Goal: Task Accomplishment & Management: Manage account settings

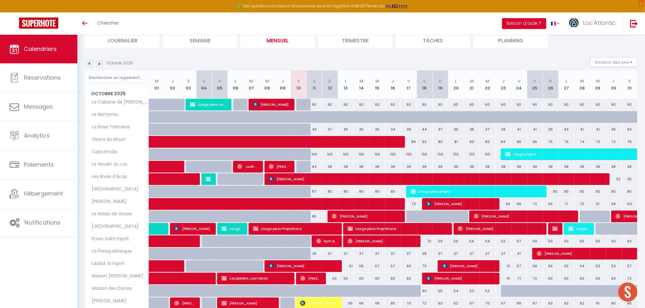
scroll to position [91, 0]
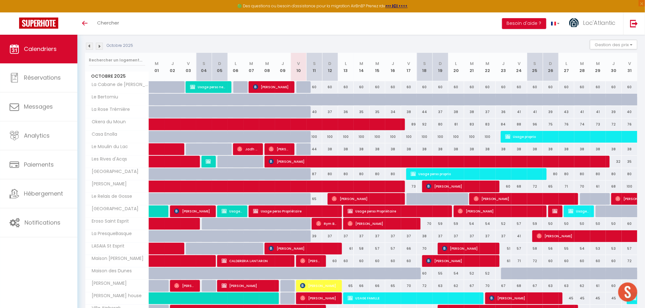
click at [425, 278] on div "60" at bounding box center [425, 273] width 16 height 12
click at [0, 0] on div at bounding box center [0, 0] width 0 height 0
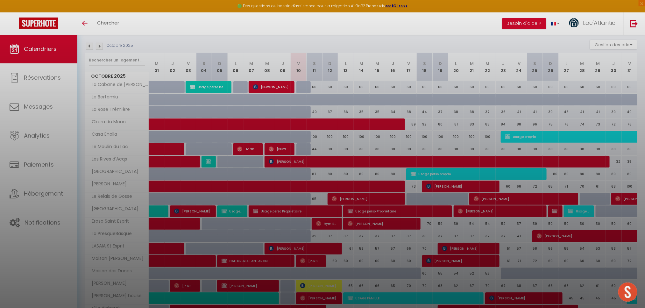
scroll to position [155, 0]
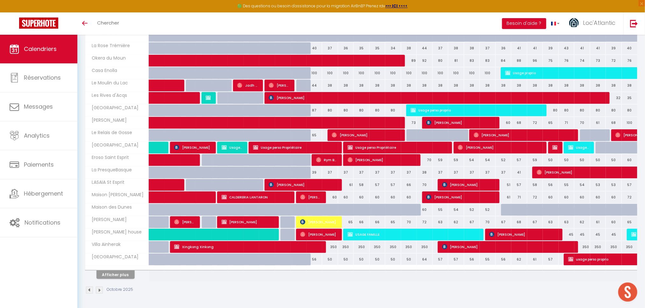
click at [424, 213] on div "60" at bounding box center [425, 210] width 16 height 12
type input "60"
select select "1"
type input "Sam 18 Octobre 2025"
type input "Dim 19 Octobre 2025"
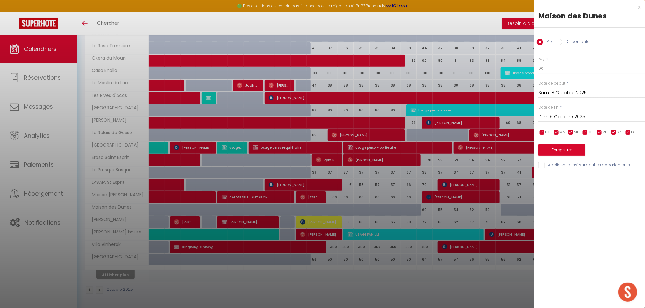
click at [559, 42] on input "Disponibilité" at bounding box center [559, 42] width 6 height 6
radio input "true"
radio input "false"
click at [557, 67] on select "Disponible Indisponible" at bounding box center [591, 69] width 107 height 12
select select "0"
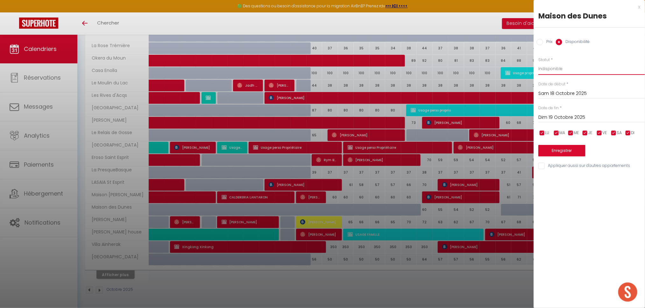
click at [538, 63] on select "Disponible Indisponible" at bounding box center [591, 69] width 107 height 12
click at [556, 117] on input "Dim 19 Octobre 2025" at bounding box center [591, 117] width 107 height 8
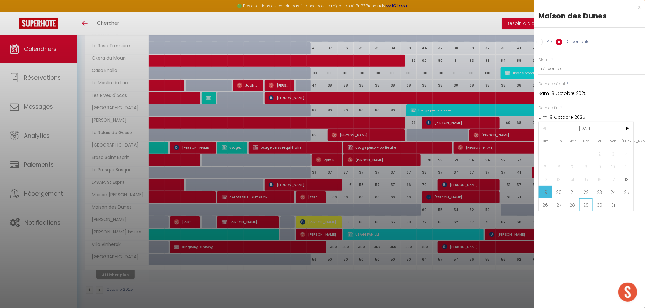
click at [587, 202] on span "29" at bounding box center [586, 204] width 14 height 13
type input "Mer 29 Octobre 2025"
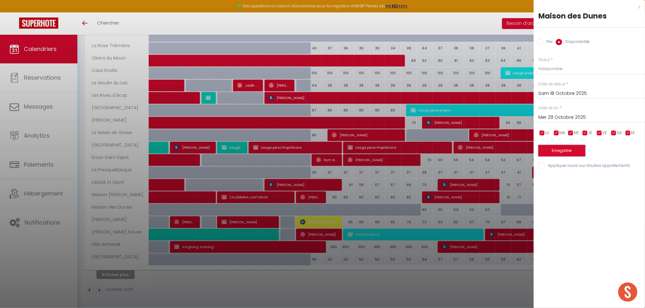
click at [565, 150] on button "Enregistrer" at bounding box center [561, 150] width 47 height 11
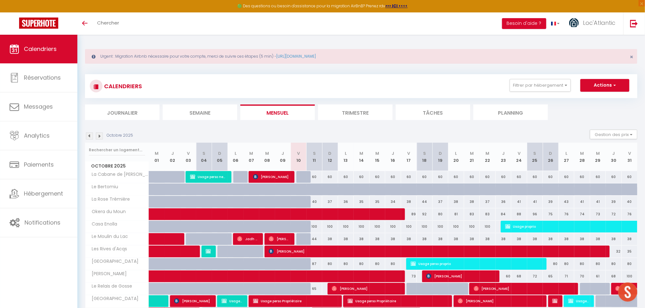
scroll to position [0, 0]
